Goal: Task Accomplishment & Management: Complete application form

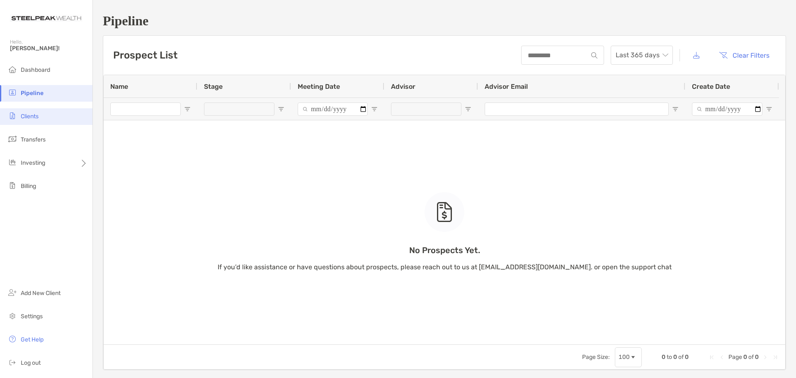
click at [34, 120] on li "Clients" at bounding box center [46, 116] width 92 height 17
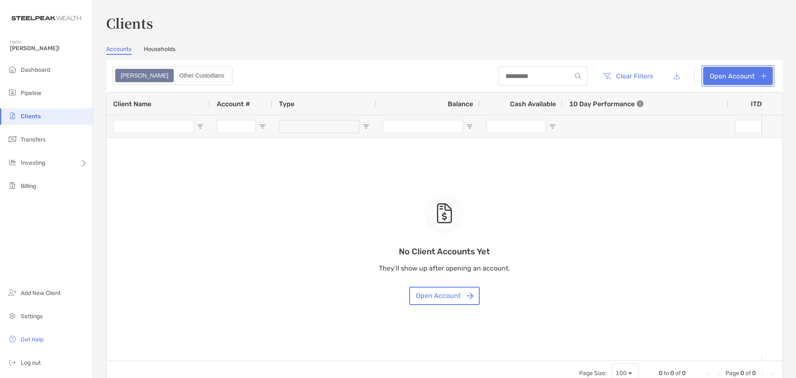
click at [728, 78] on link "Open Account" at bounding box center [738, 76] width 70 height 18
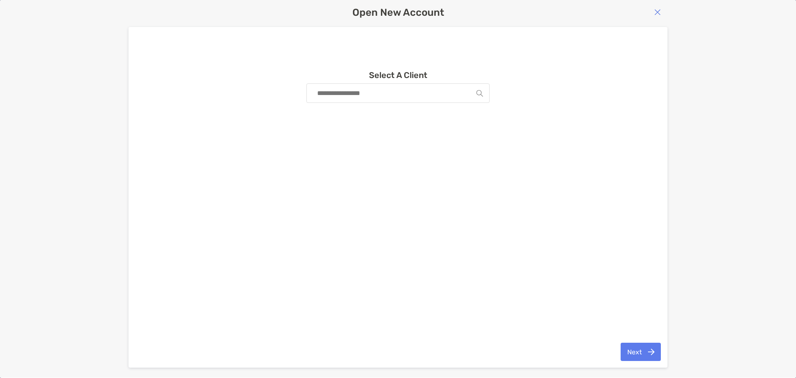
click at [428, 92] on input at bounding box center [394, 93] width 163 height 19
type input "*"
type input "**********"
click at [644, 351] on button "Next" at bounding box center [640, 351] width 40 height 18
drag, startPoint x: 482, startPoint y: 94, endPoint x: 508, endPoint y: 92, distance: 25.7
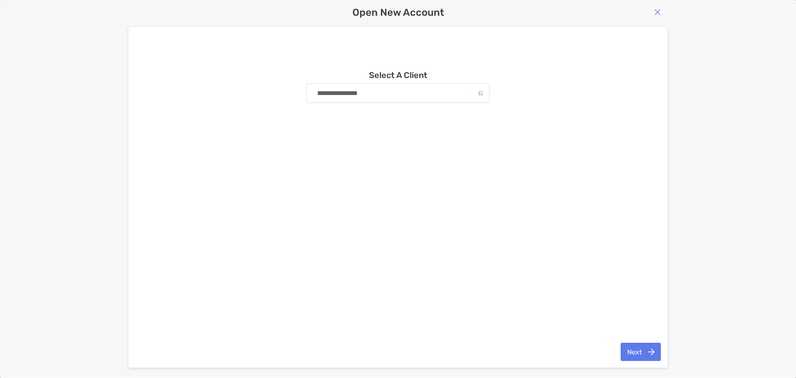
click at [483, 93] on div "**********" at bounding box center [397, 92] width 183 height 19
click at [461, 95] on input "**********" at bounding box center [396, 93] width 166 height 19
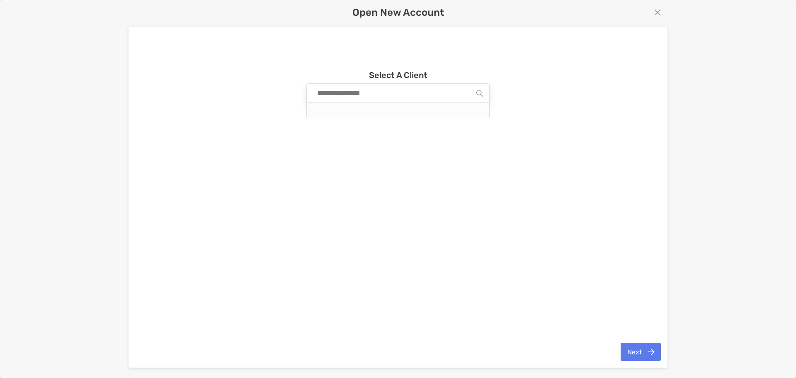
click at [664, 13] on div "Open New Account" at bounding box center [397, 13] width 539 height 12
click at [659, 14] on img "button" at bounding box center [657, 12] width 7 height 7
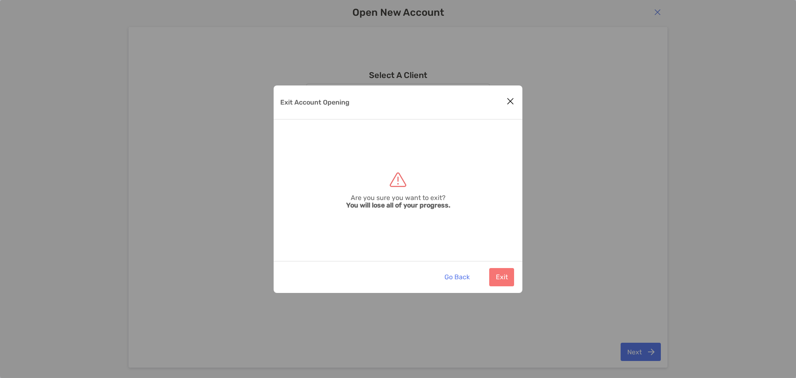
click at [497, 101] on div "Exit Account Opening" at bounding box center [398, 102] width 249 height 34
click at [508, 101] on icon "Close modal" at bounding box center [509, 101] width 7 height 10
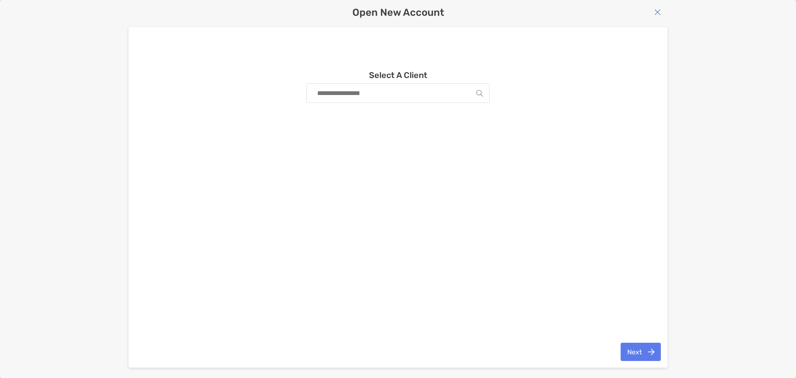
click at [656, 19] on div "Open New Account Select A Client Next" at bounding box center [398, 188] width 796 height 377
click at [655, 15] on img "button" at bounding box center [657, 12] width 7 height 7
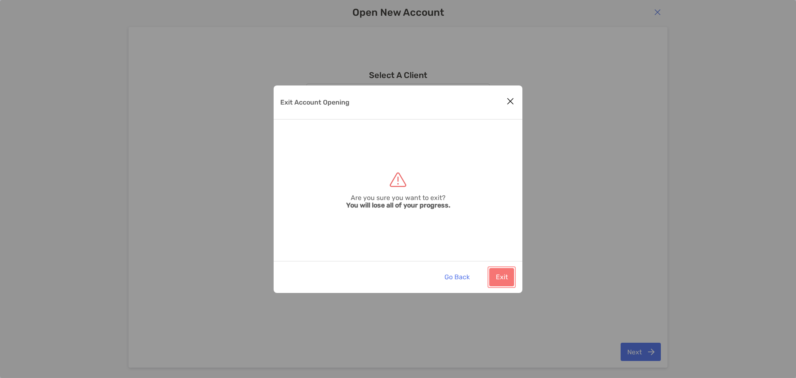
click at [501, 275] on button "Exit" at bounding box center [501, 277] width 25 height 18
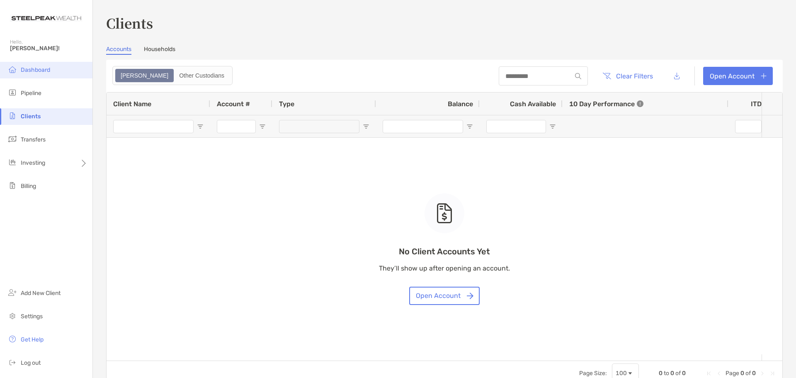
click at [51, 75] on li "Dashboard" at bounding box center [46, 70] width 92 height 17
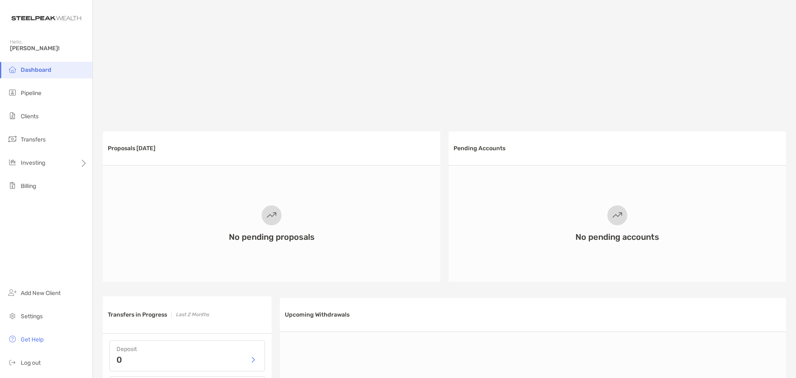
scroll to position [332, 0]
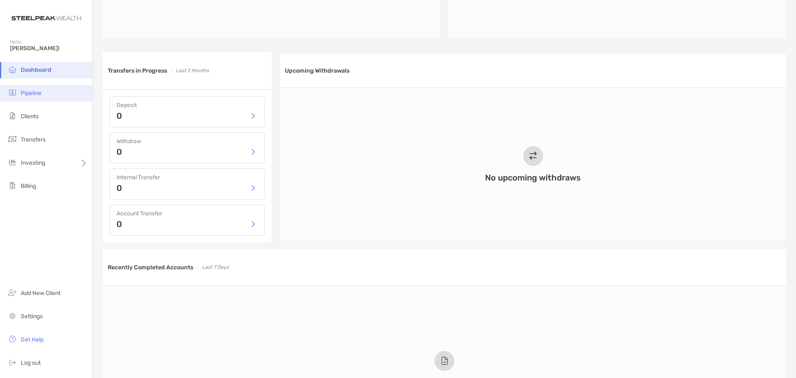
click at [79, 90] on li "Pipeline" at bounding box center [46, 93] width 92 height 17
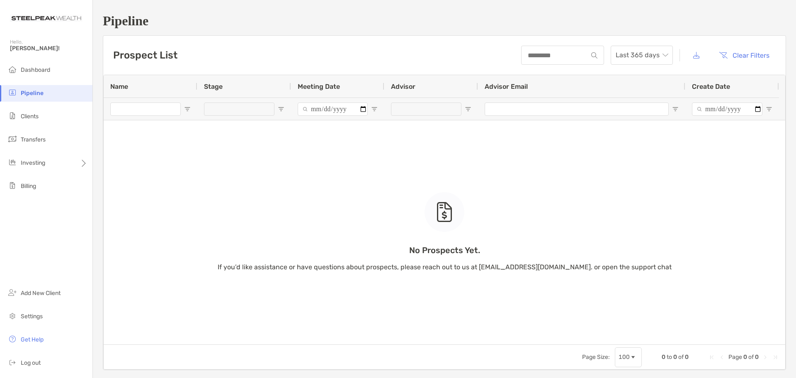
click at [437, 231] on div at bounding box center [444, 212] width 40 height 40
click at [437, 229] on div at bounding box center [444, 212] width 40 height 40
click at [437, 228] on div at bounding box center [444, 212] width 40 height 40
click at [550, 58] on input at bounding box center [554, 55] width 65 height 7
click at [52, 116] on li "Clients" at bounding box center [46, 116] width 92 height 17
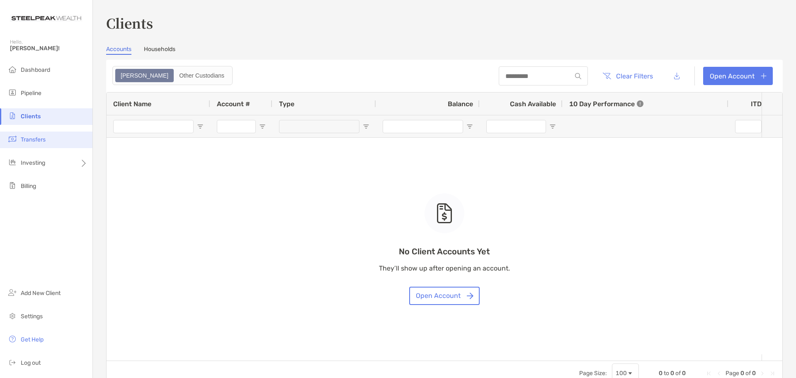
click at [62, 141] on li "Transfers" at bounding box center [46, 139] width 92 height 17
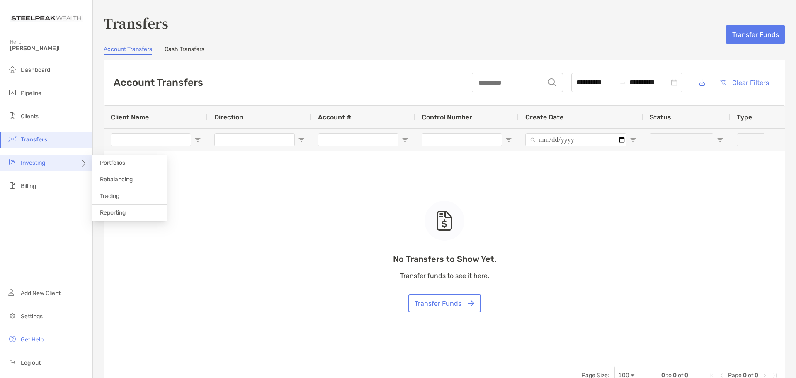
click at [52, 159] on div "Investing" at bounding box center [46, 163] width 92 height 17
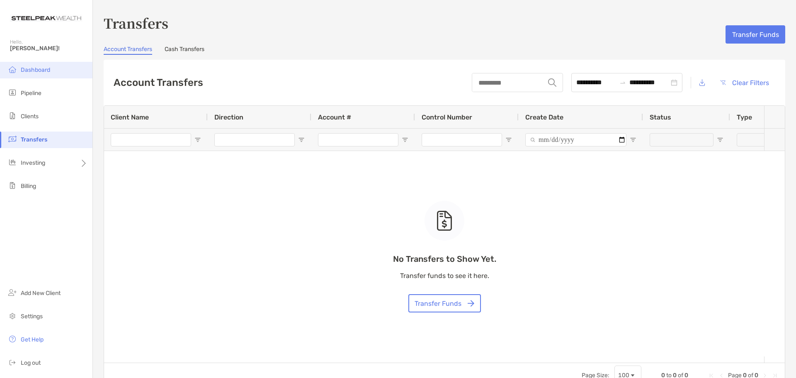
click at [37, 70] on span "Dashboard" at bounding box center [35, 69] width 29 height 7
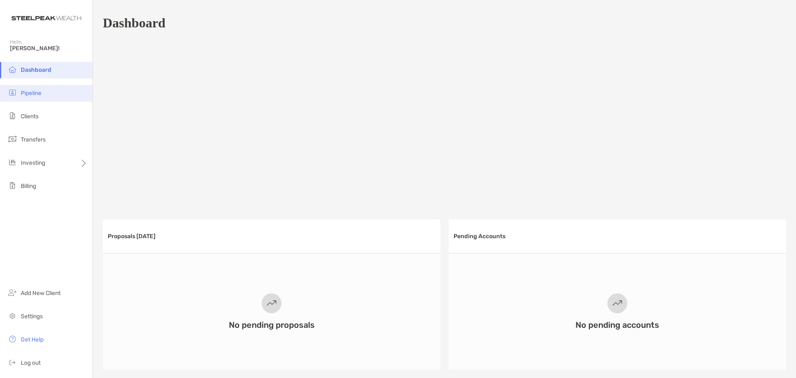
click at [44, 92] on li "Pipeline" at bounding box center [46, 93] width 92 height 17
